Goal: Task Accomplishment & Management: Manage account settings

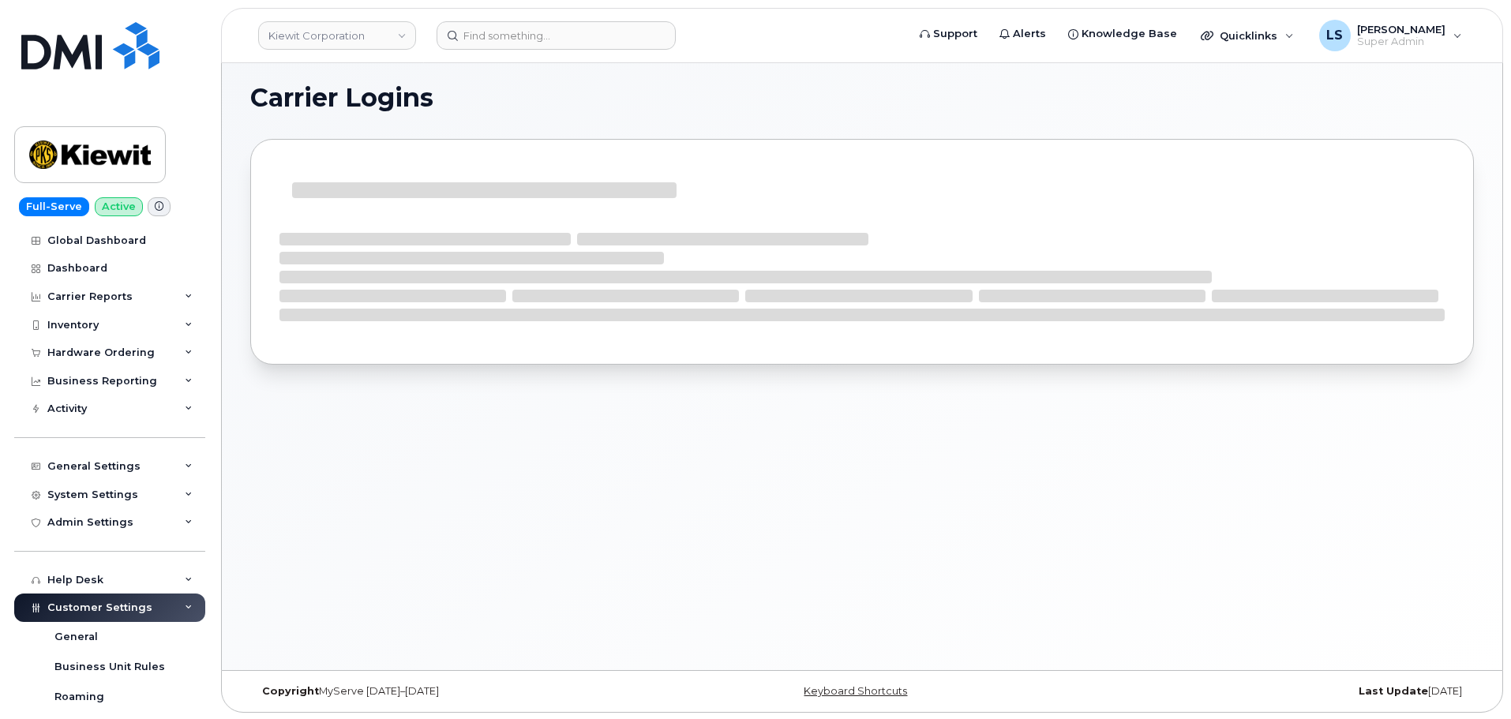
scroll to position [8, 0]
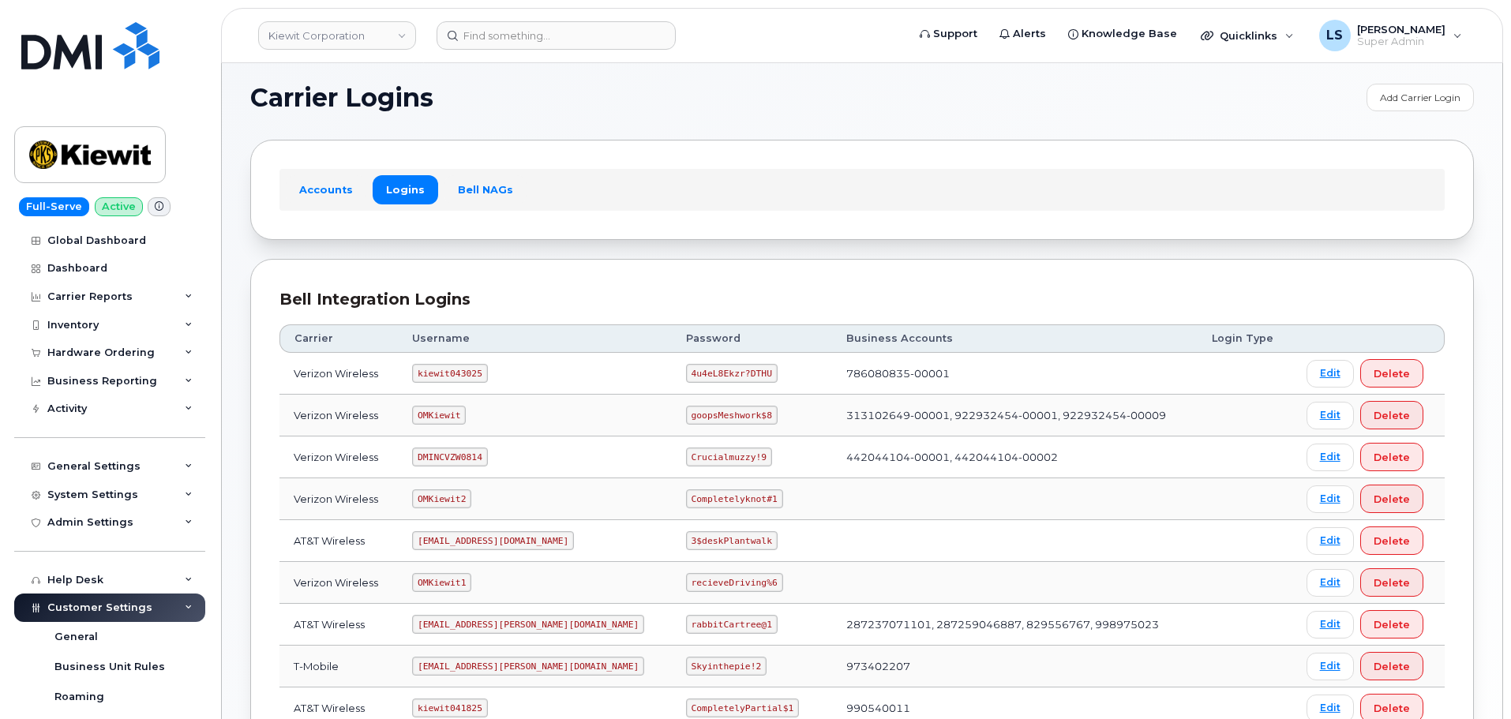
click at [686, 370] on code "4u4eL8Ekzr?DTHU" at bounding box center [732, 373] width 92 height 19
copy code "4u4eL8Ekzr?DTHU"
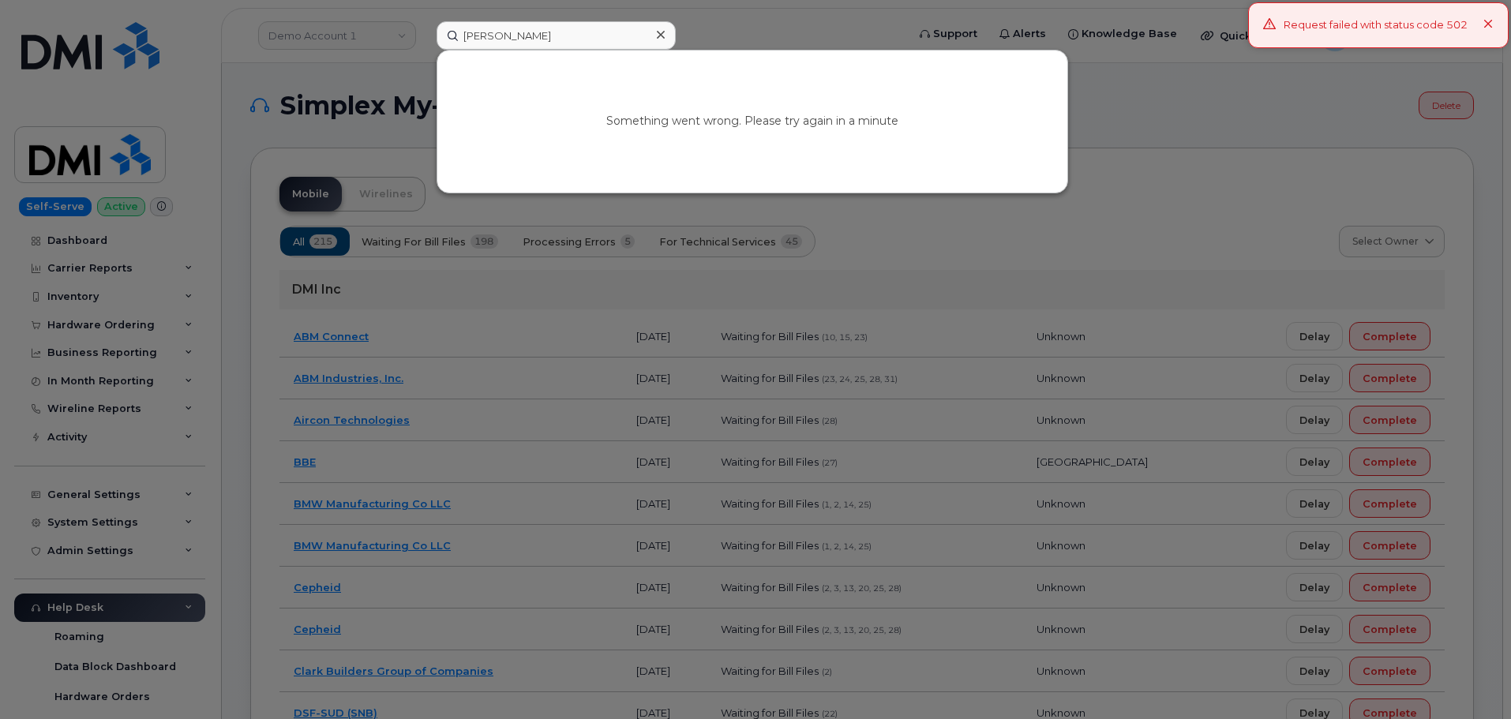
type input "Johanna Wollenhaupt"
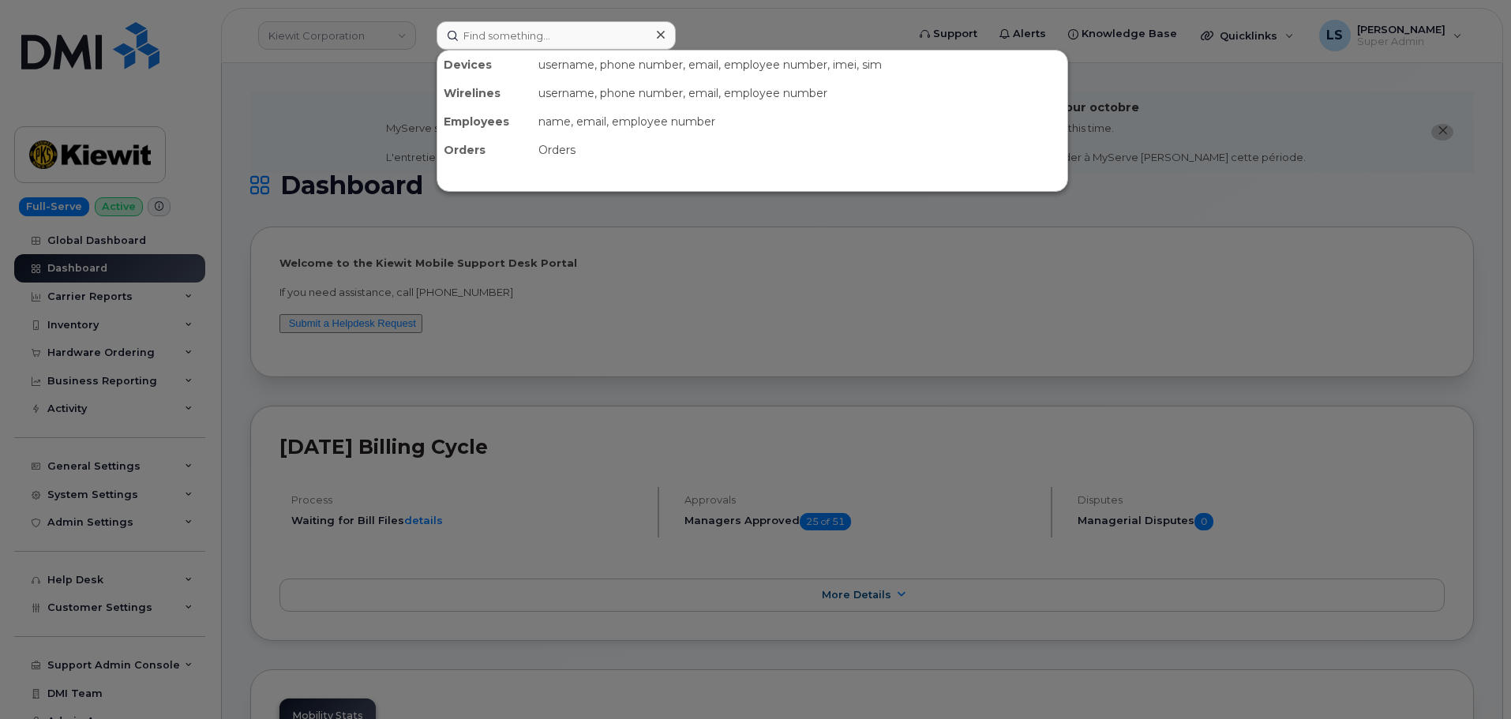
click at [614, 46] on input at bounding box center [555, 35] width 239 height 28
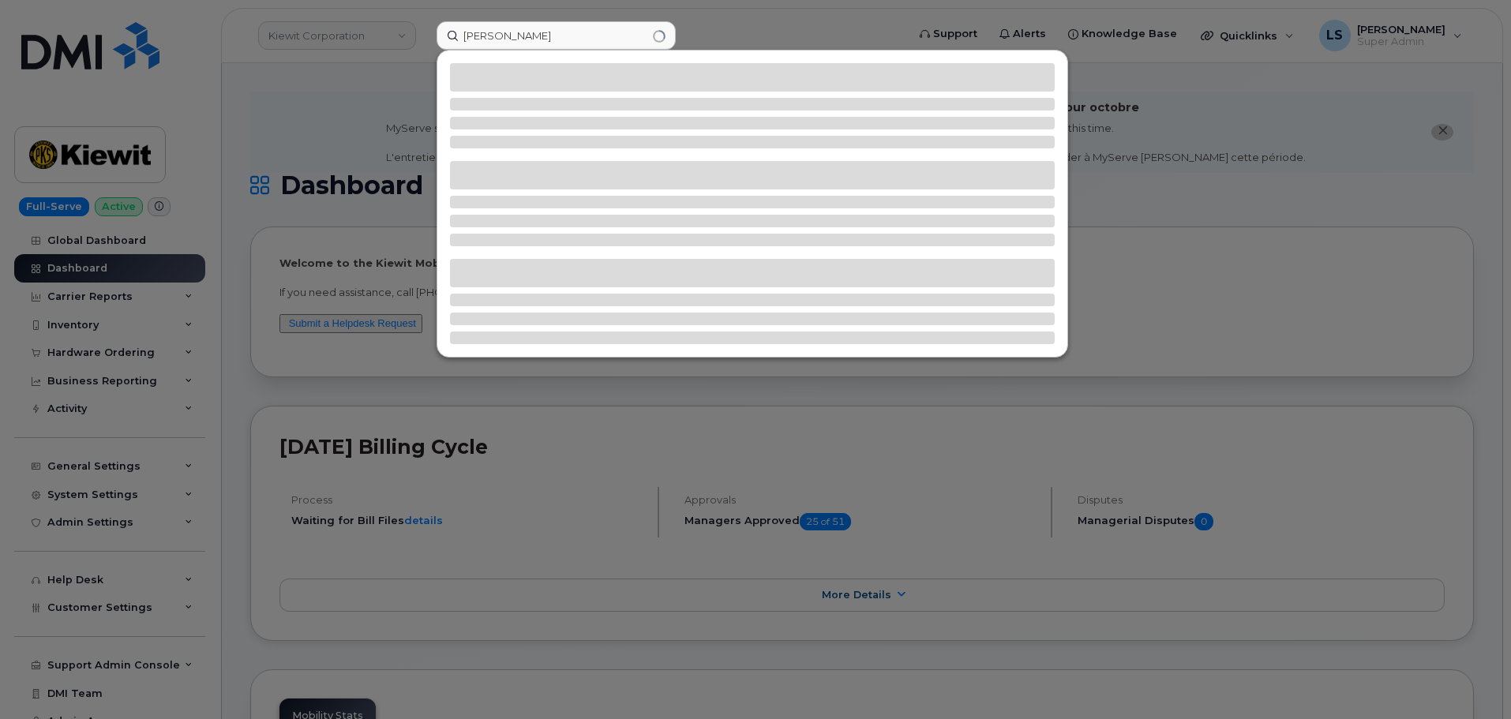
type input "Johanna Wollenhaupt"
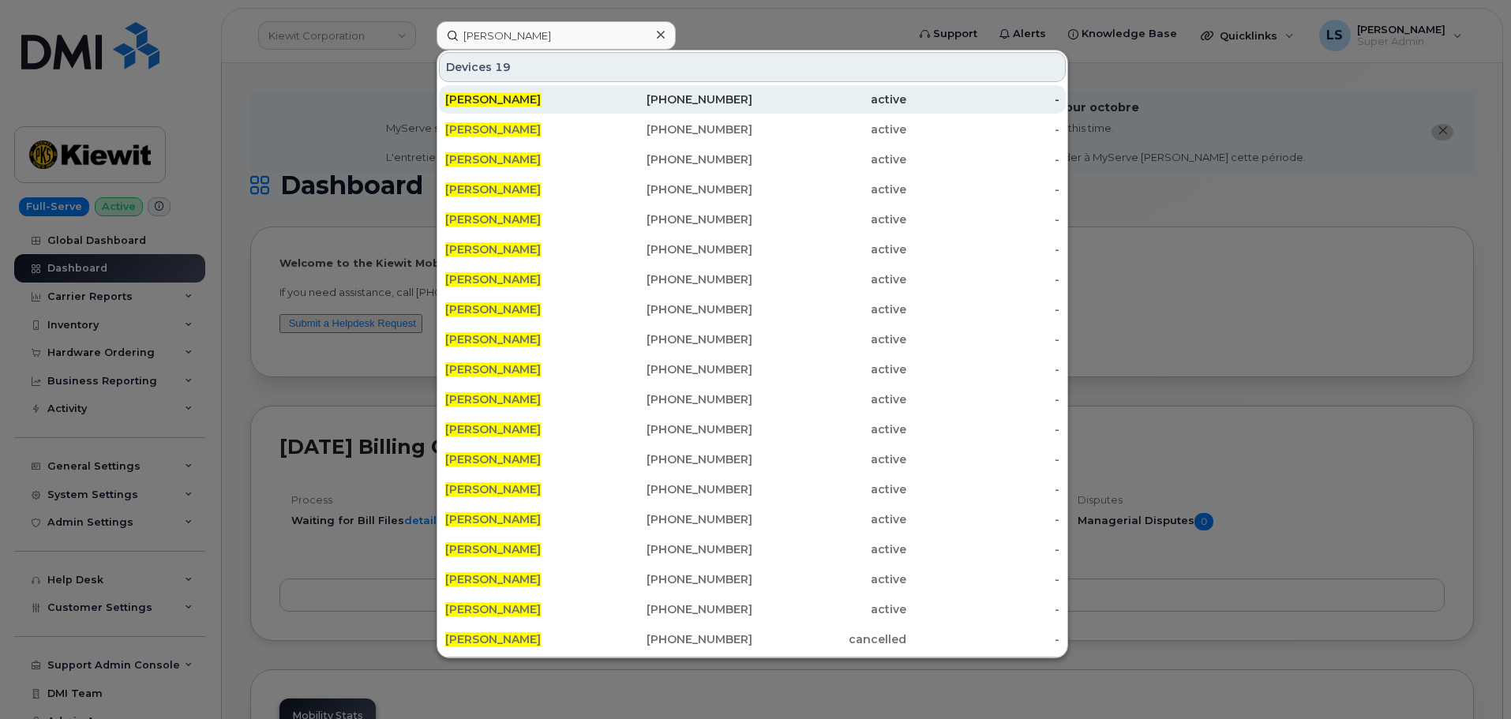
drag, startPoint x: 750, startPoint y: 134, endPoint x: 686, endPoint y: 103, distance: 71.3
click at [752, 134] on div "active" at bounding box center [829, 130] width 154 height 16
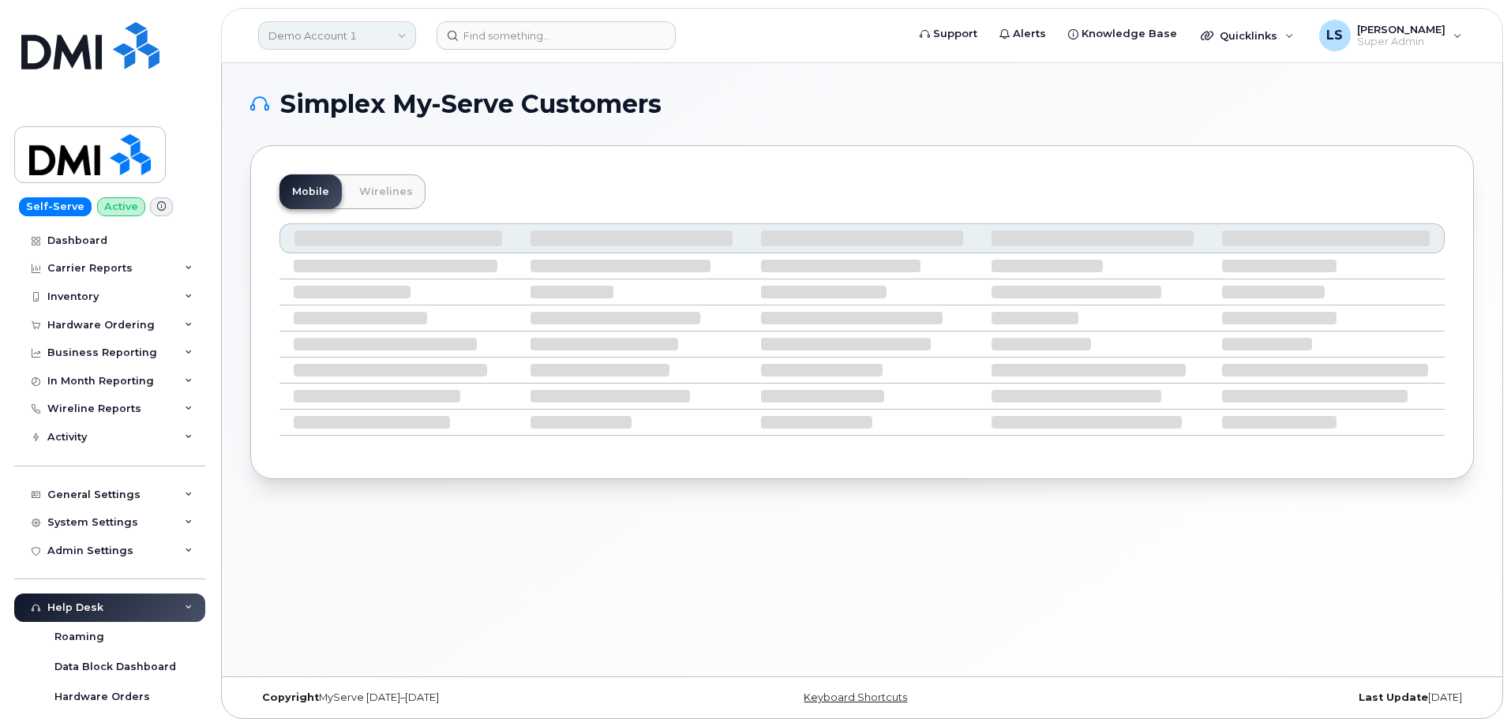
click at [356, 37] on link "Demo Account 1" at bounding box center [337, 35] width 158 height 28
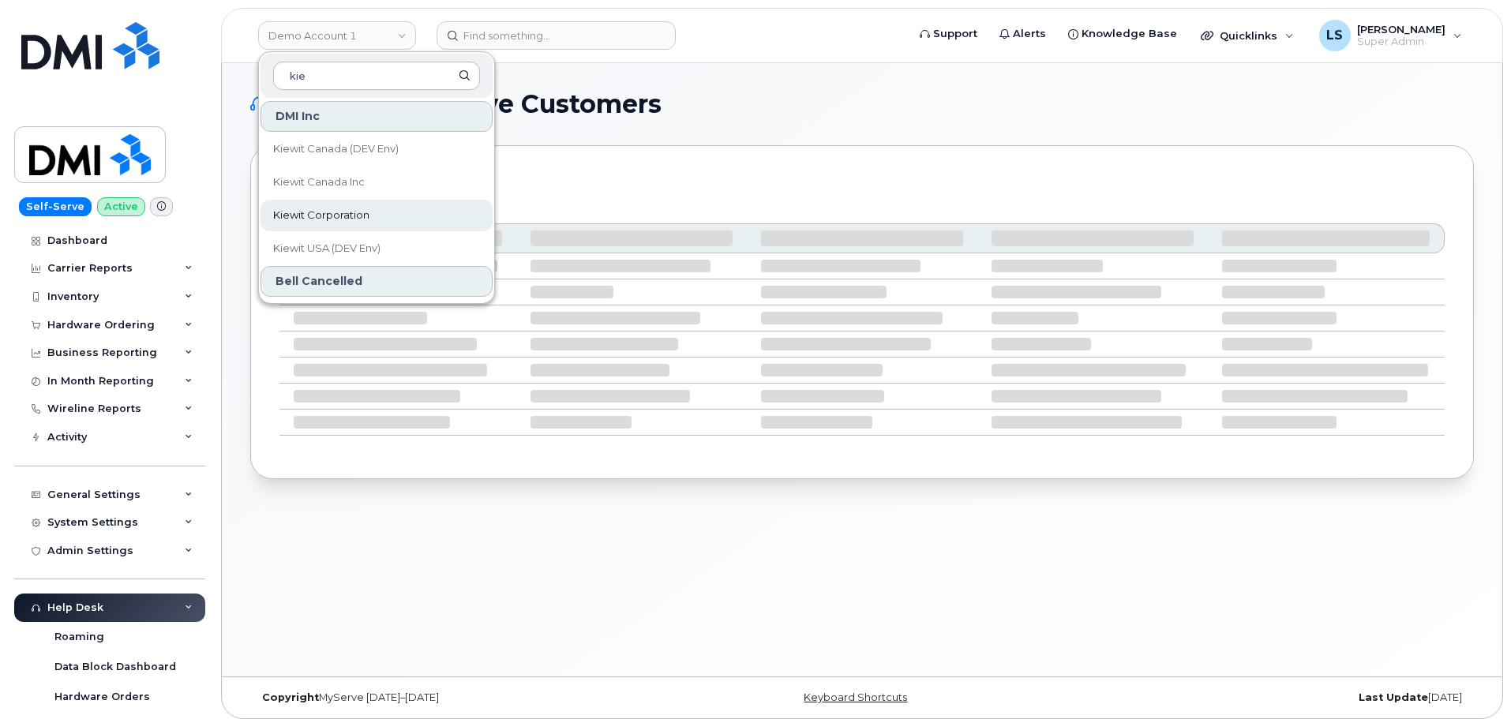
type input "kie"
click at [360, 212] on span "Kiewit Corporation" at bounding box center [321, 216] width 96 height 16
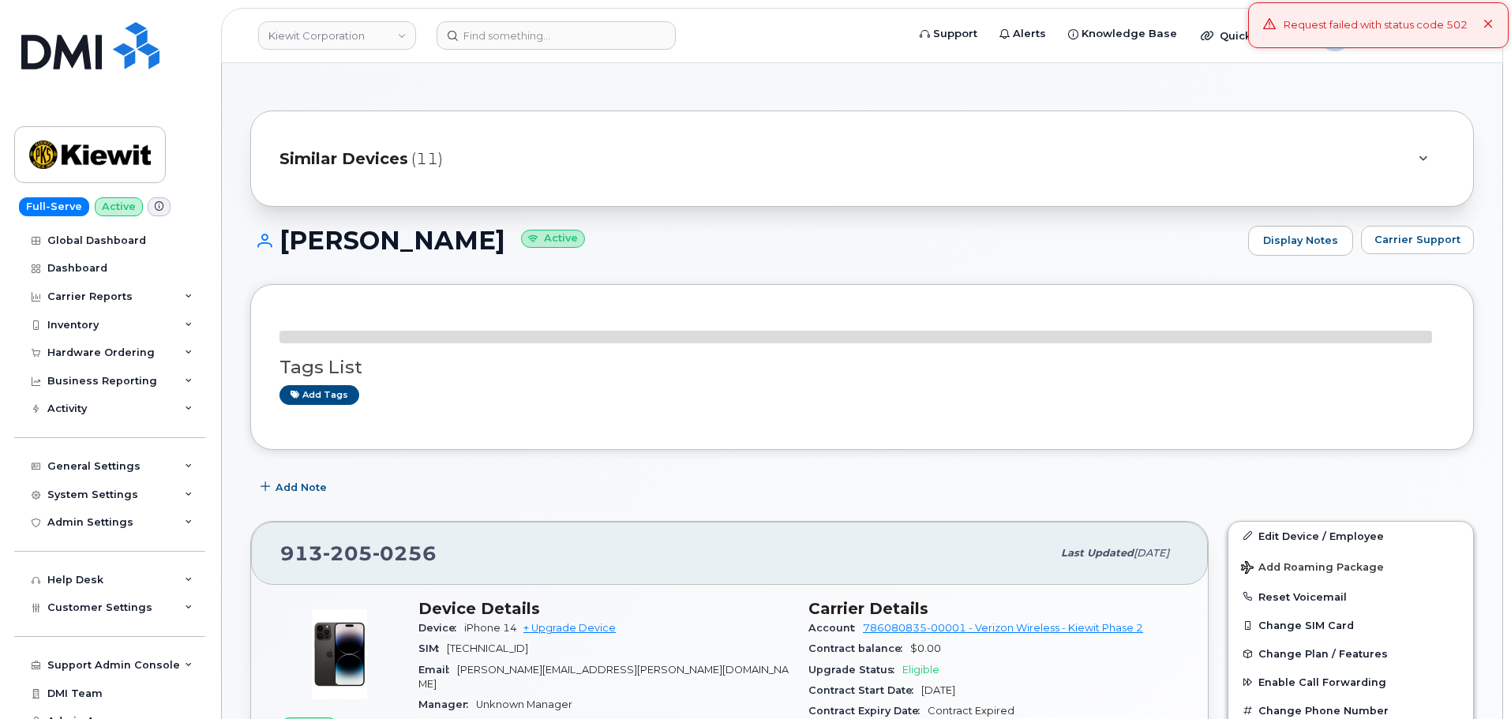
click at [1495, 21] on div "Request failed with status code 502" at bounding box center [1378, 25] width 260 height 46
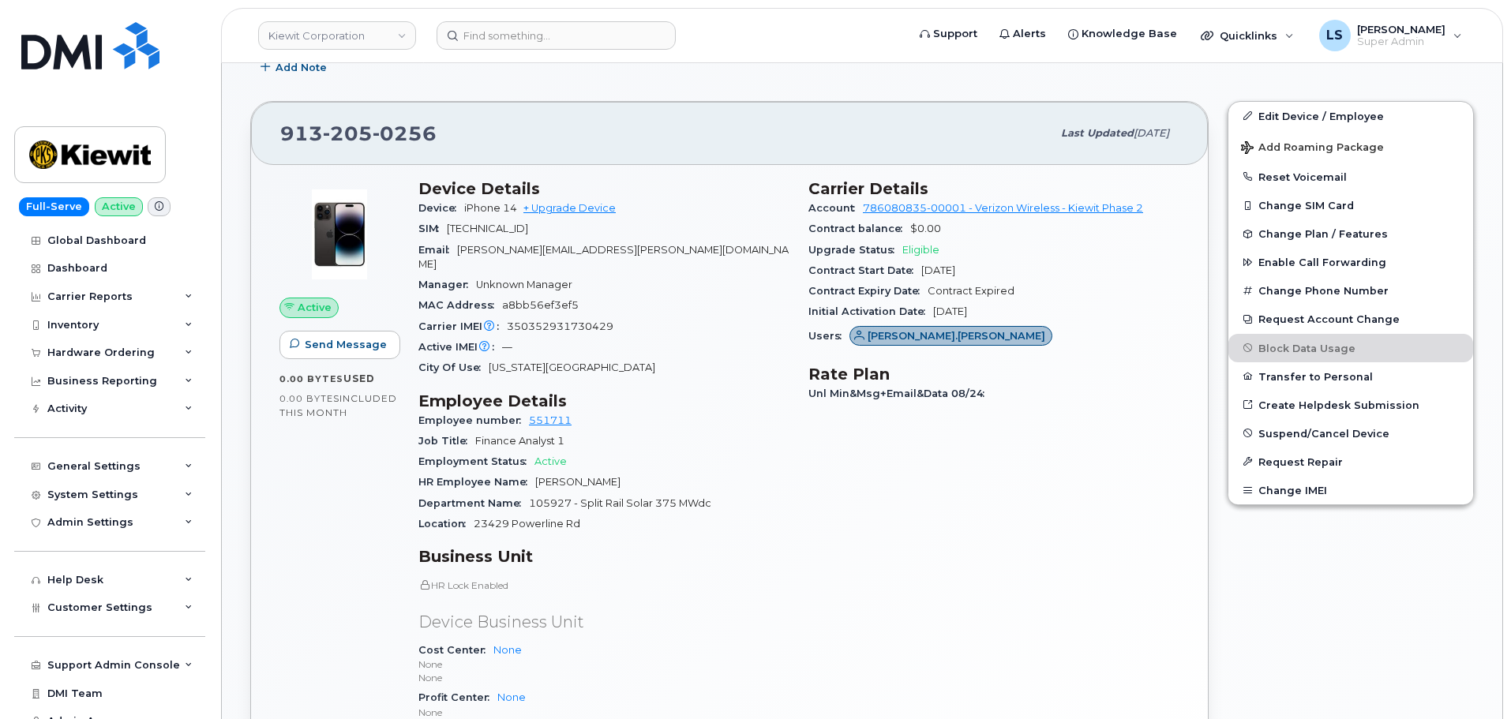
scroll to position [552, 0]
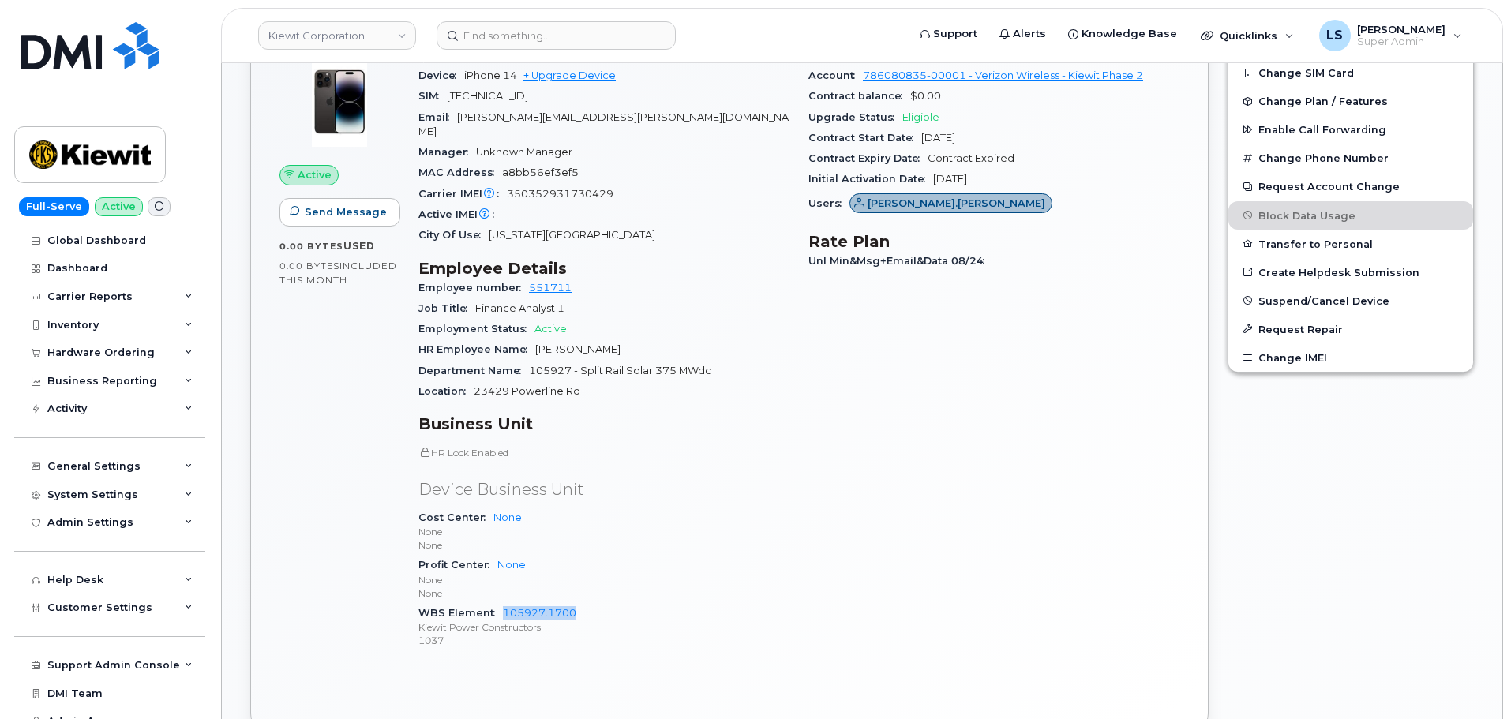
drag, startPoint x: 501, startPoint y: 596, endPoint x: 612, endPoint y: 598, distance: 110.5
click at [612, 603] on div "WBS Element 105927.1700 Kiewit Power Constructors 1037" at bounding box center [603, 627] width 371 height 48
copy link "105927.1700"
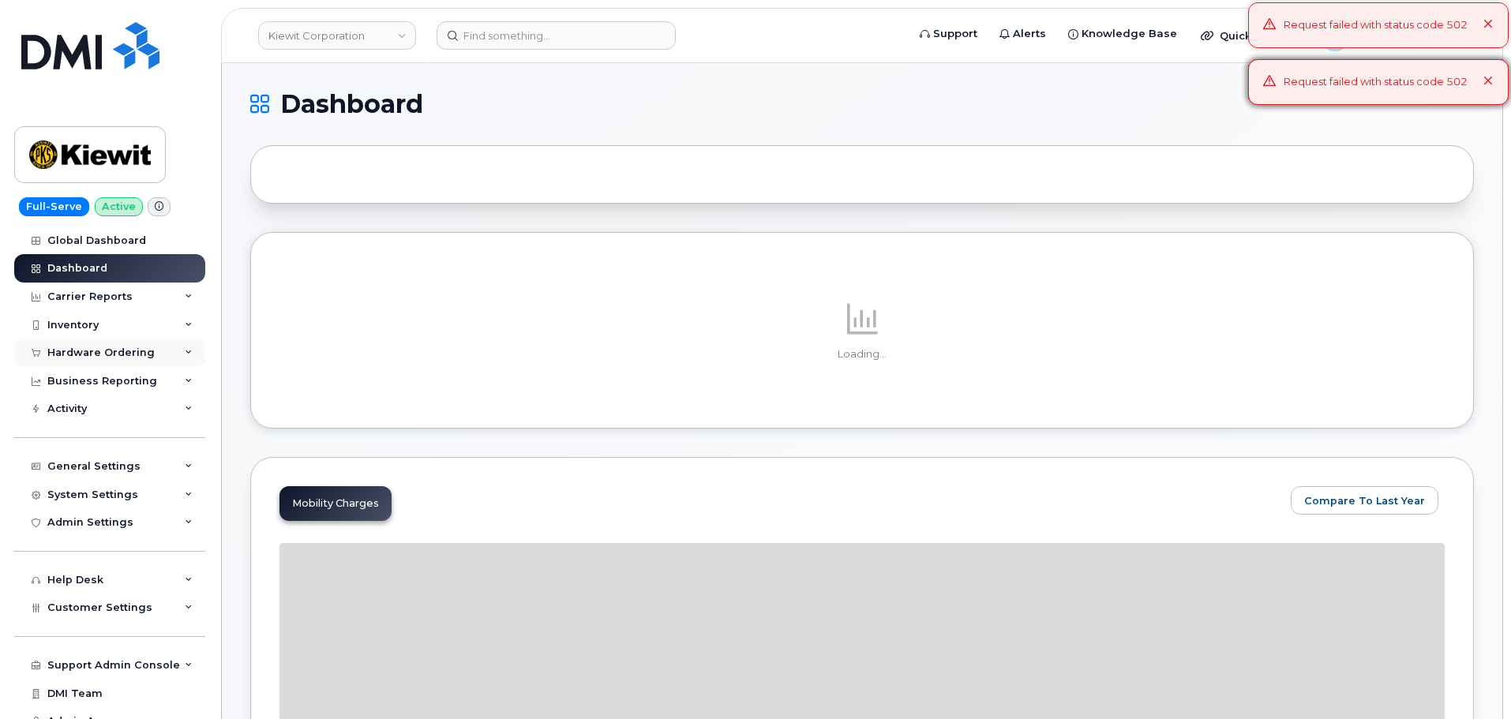
click at [140, 348] on div "Hardware Ordering" at bounding box center [100, 352] width 107 height 13
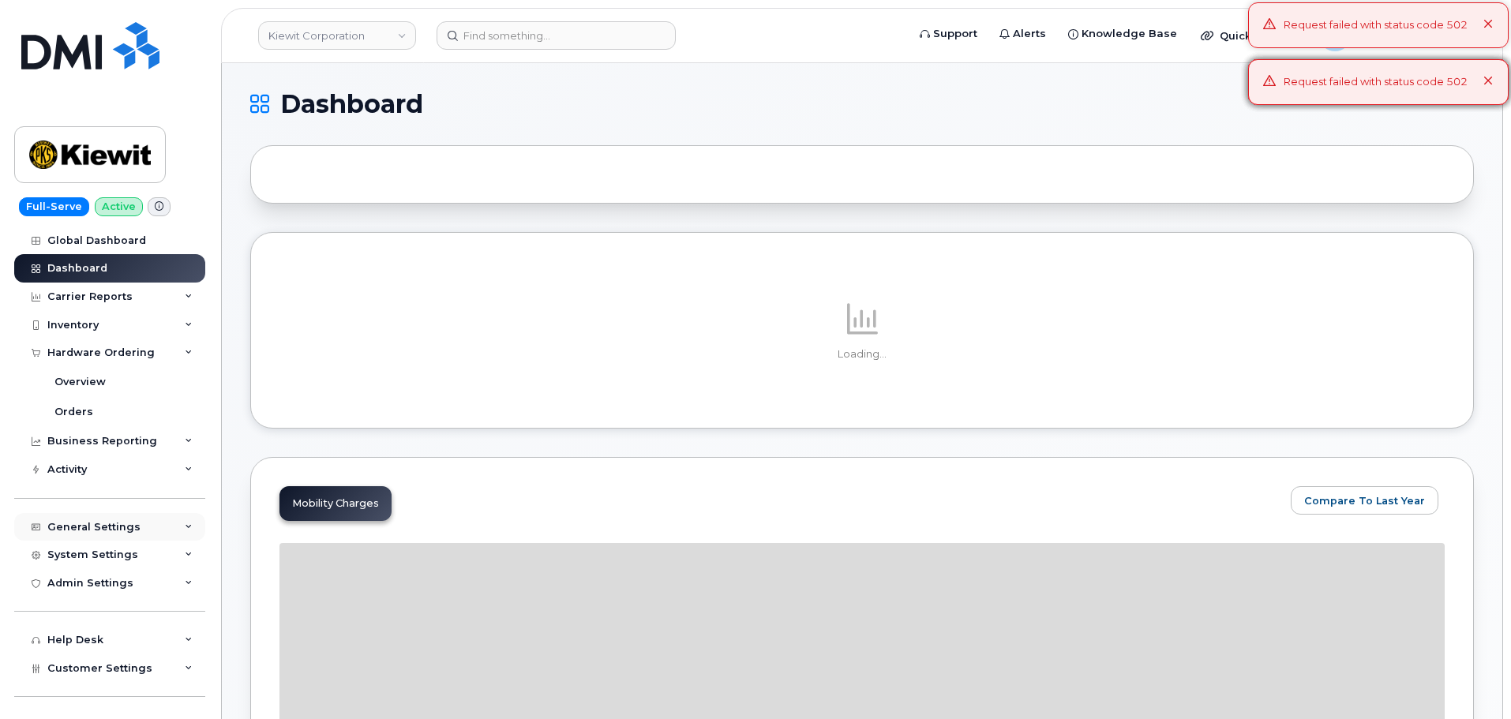
click at [125, 522] on div "General Settings" at bounding box center [93, 527] width 93 height 13
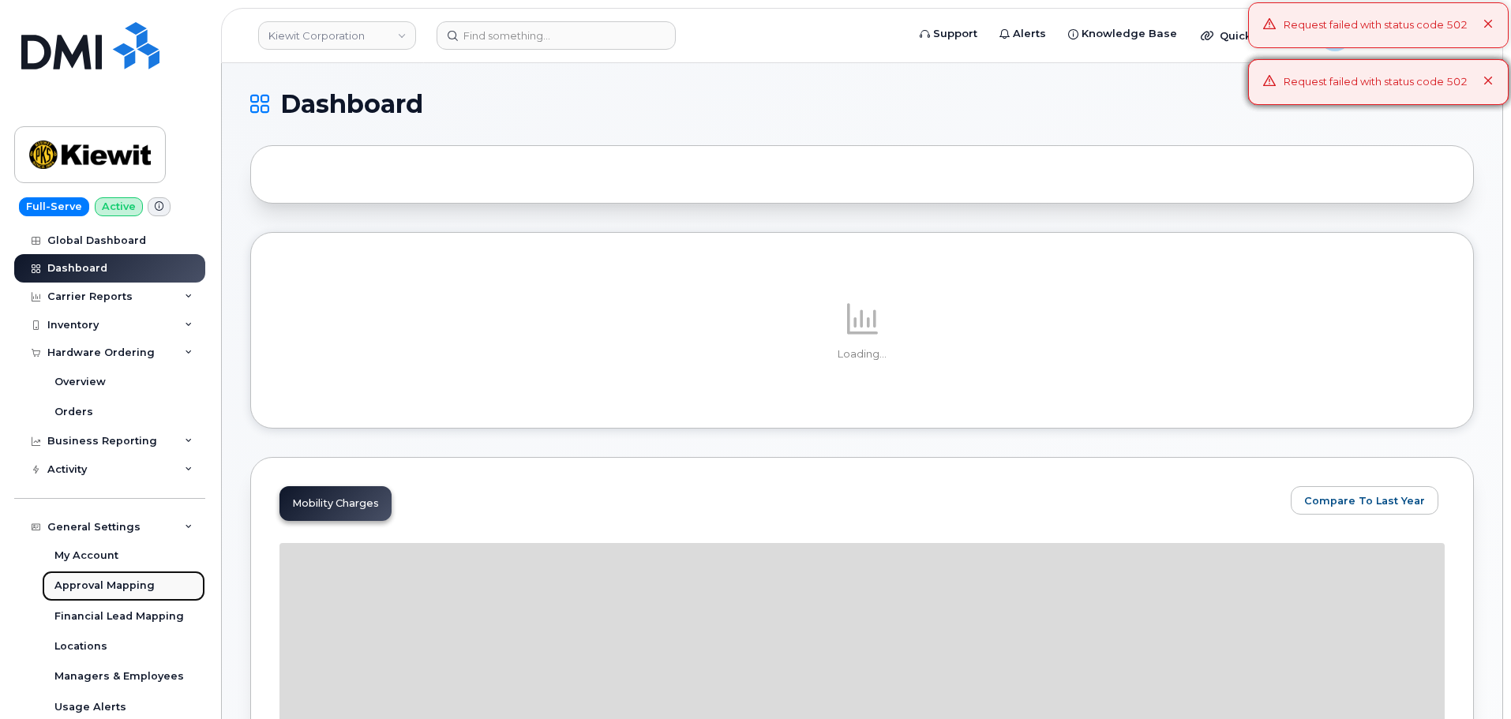
click at [119, 583] on div "Approval Mapping" at bounding box center [104, 586] width 100 height 14
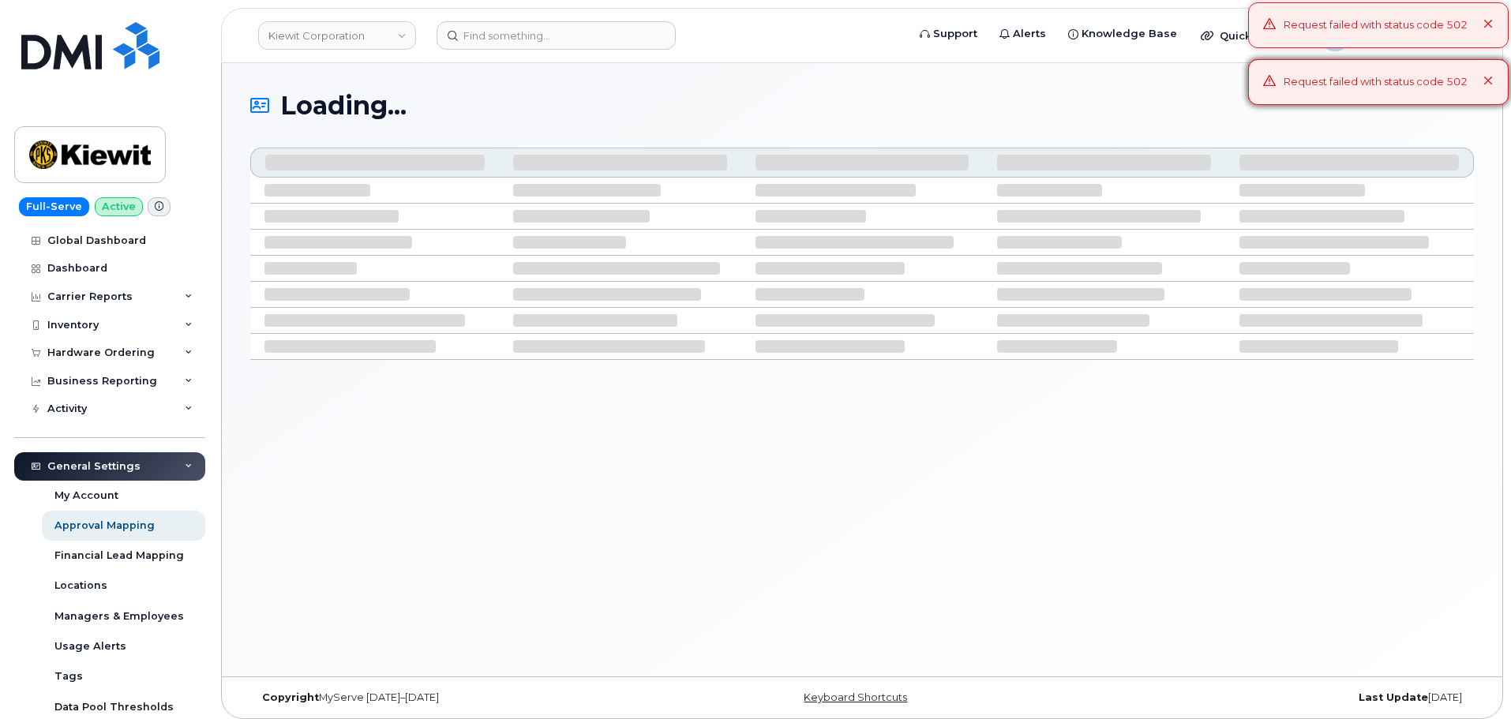
click at [1493, 78] on icon at bounding box center [1488, 82] width 10 height 10
click at [1493, 24] on icon at bounding box center [1488, 25] width 10 height 10
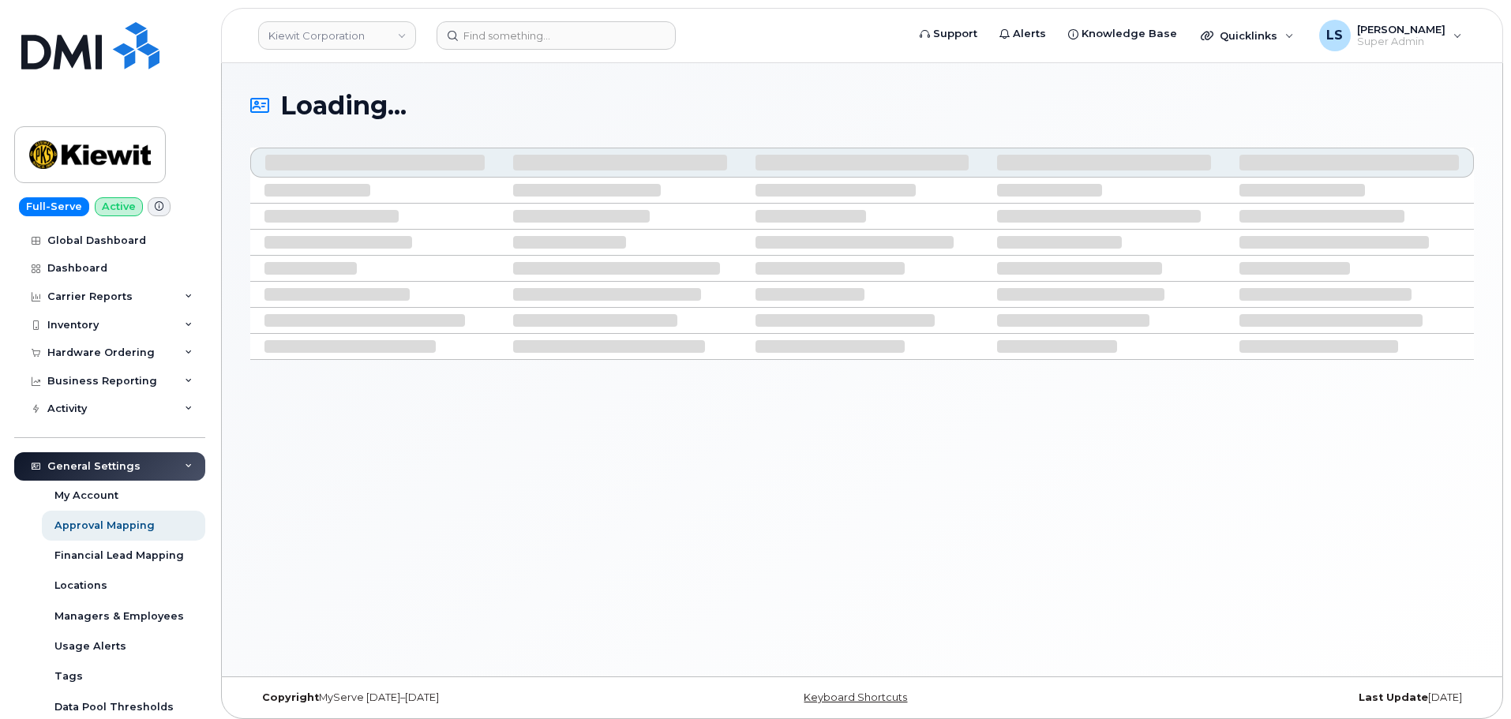
click at [1489, 76] on body "[PERSON_NAME] Corporation Support Alerts Knowledge Base Quicklinks Suspend / Ca…" at bounding box center [755, 363] width 1511 height 727
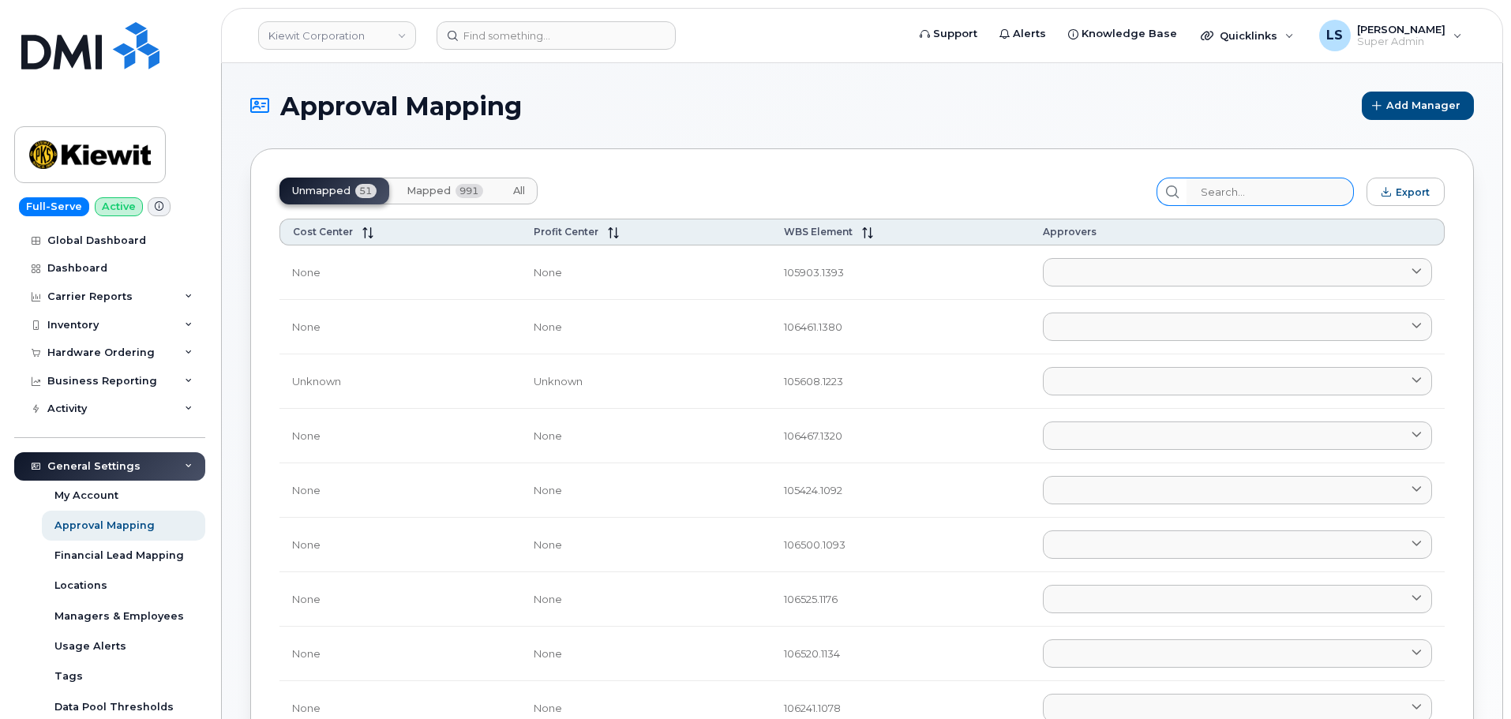
click at [1238, 191] on input "search" at bounding box center [1269, 192] width 167 height 28
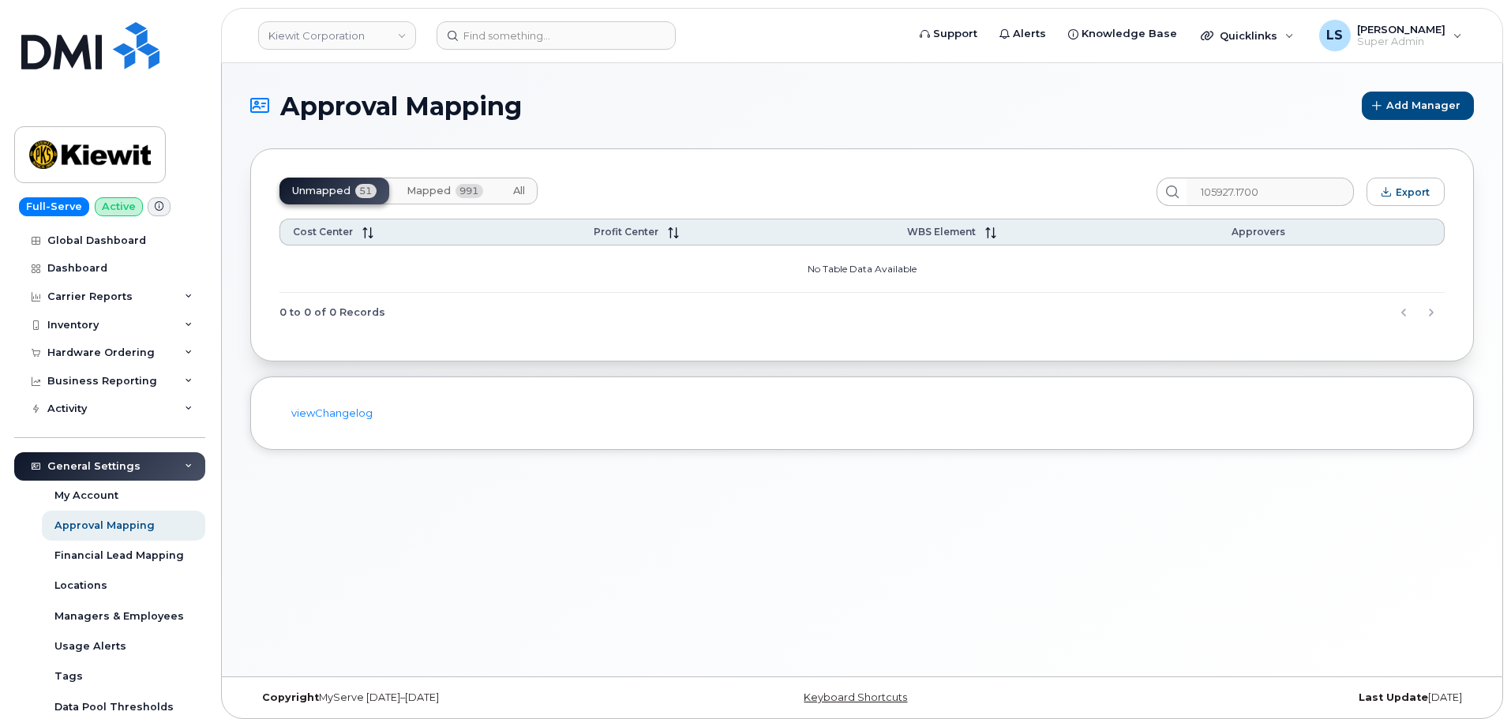
type input "105927.1700"
drag, startPoint x: 1069, startPoint y: 173, endPoint x: 530, endPoint y: 178, distance: 539.1
click at [1064, 174] on div "Unmapped 51 Mapped 991 All 105927.1700 Export Cost Center Profit Center WBS Ele…" at bounding box center [861, 254] width 1223 height 213
click at [507, 183] on button "All" at bounding box center [518, 191] width 37 height 27
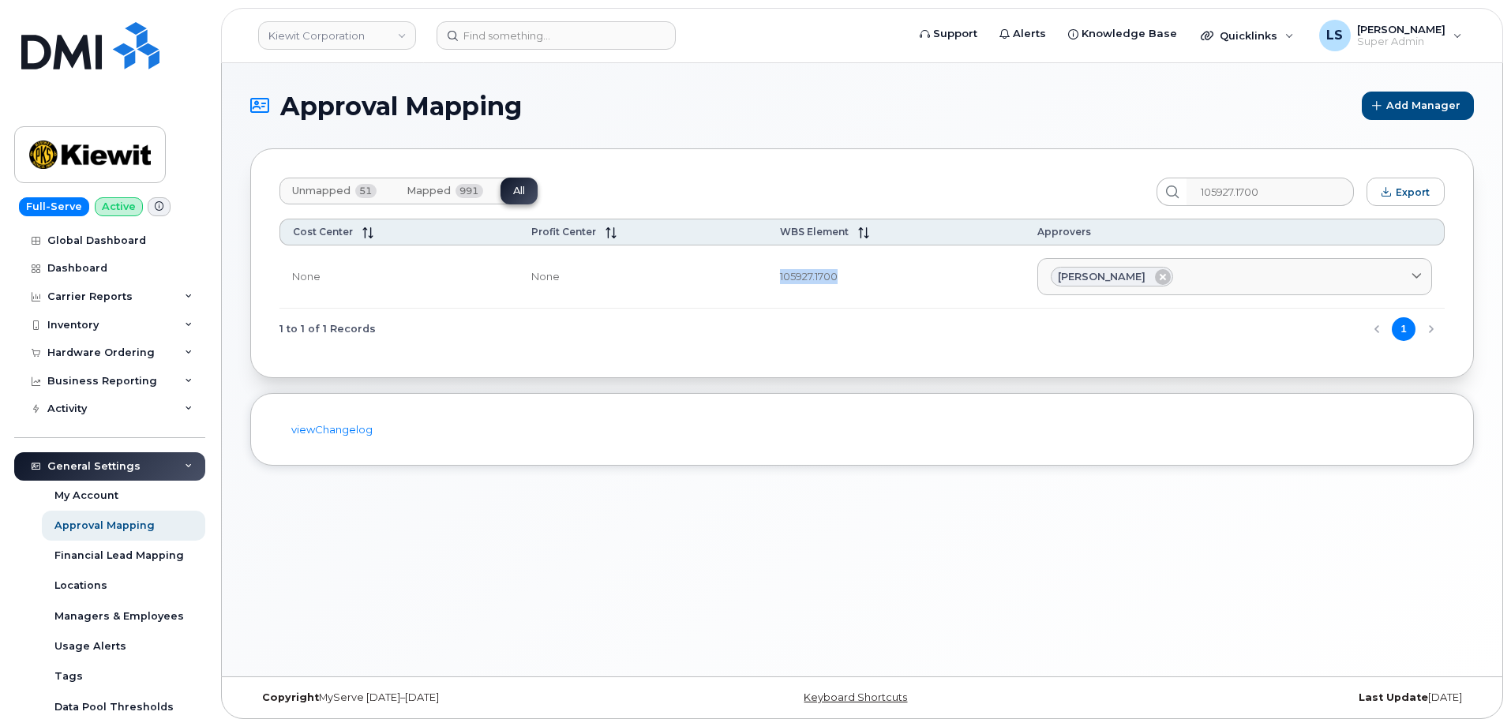
drag, startPoint x: 773, startPoint y: 279, endPoint x: 886, endPoint y: 285, distance: 112.2
click at [868, 266] on td "105927.1700" at bounding box center [895, 277] width 257 height 64
click at [886, 327] on div "1 to 1 of 1 Records 1" at bounding box center [861, 329] width 1165 height 40
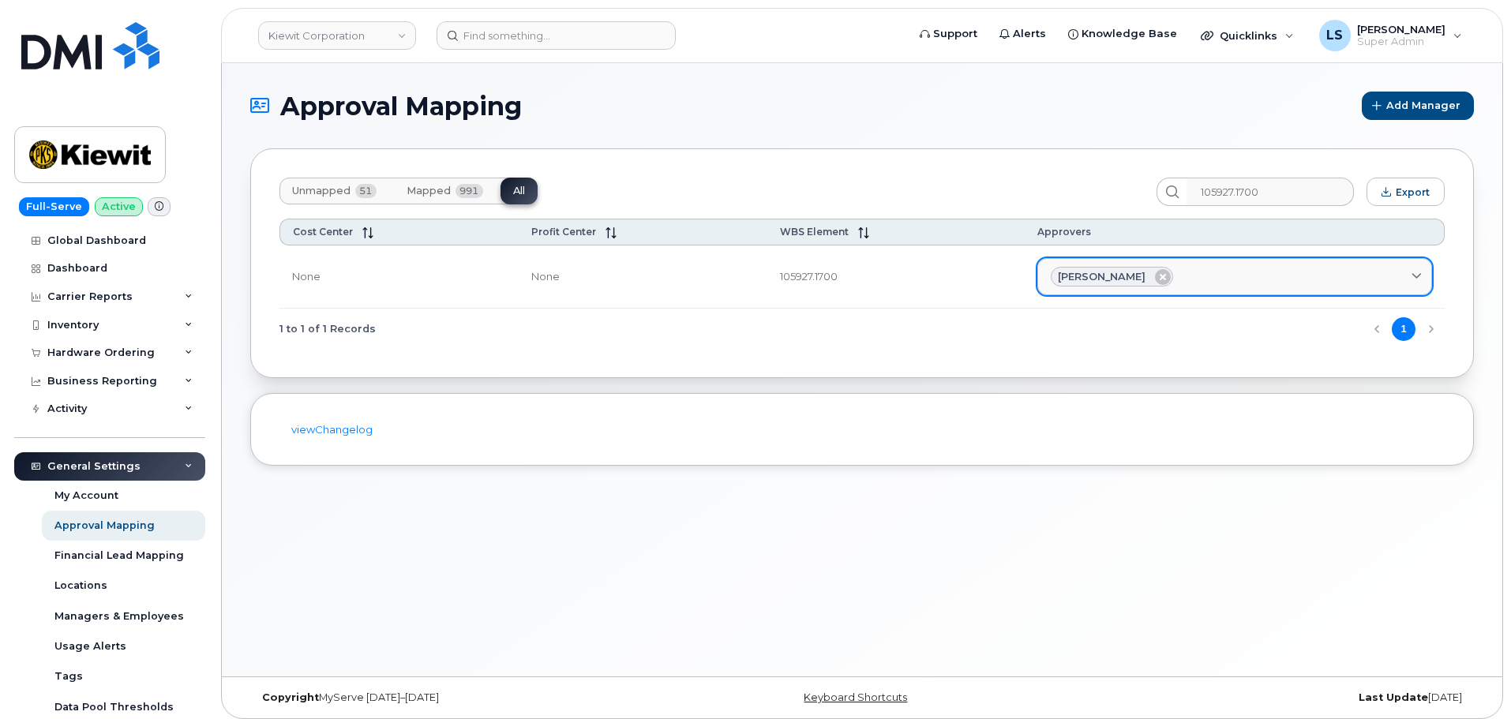
drag, startPoint x: 1062, startPoint y: 277, endPoint x: 1096, endPoint y: 284, distance: 35.4
click at [1096, 284] on span "[PERSON_NAME]" at bounding box center [1102, 276] width 88 height 15
